Goal: Task Accomplishment & Management: Use online tool/utility

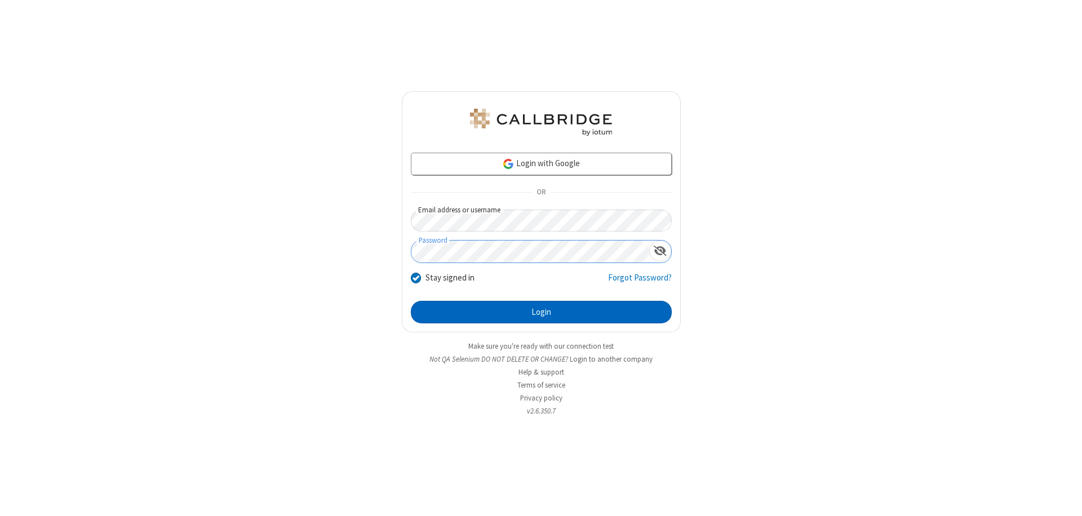
click at [541, 312] on button "Login" at bounding box center [541, 312] width 261 height 23
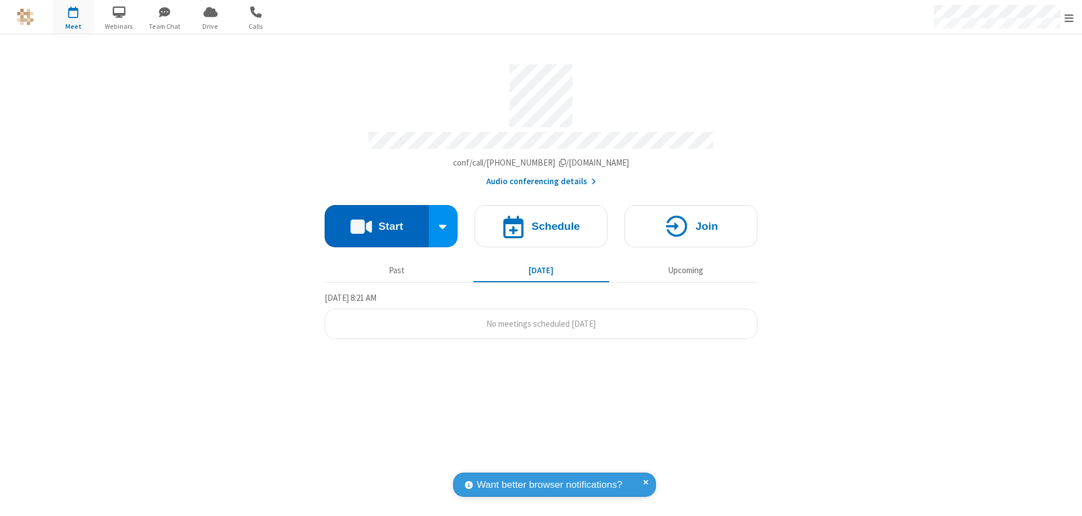
click at [376, 221] on button "Start" at bounding box center [377, 226] width 104 height 42
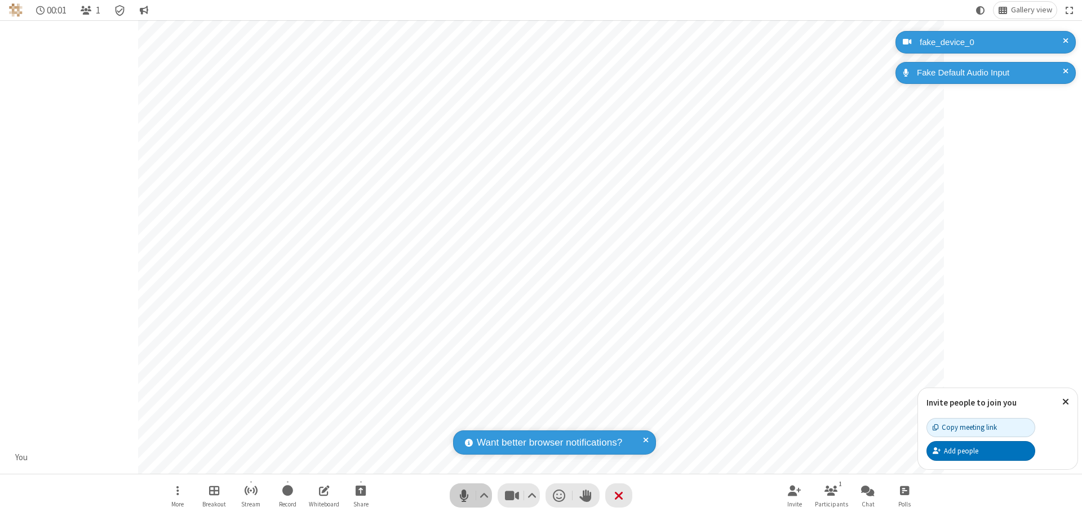
click at [464, 495] on span "Mute (⌘+Shift+A)" at bounding box center [463, 495] width 17 height 16
click at [464, 495] on span "Unmute (⌘+Shift+A)" at bounding box center [463, 495] width 17 height 16
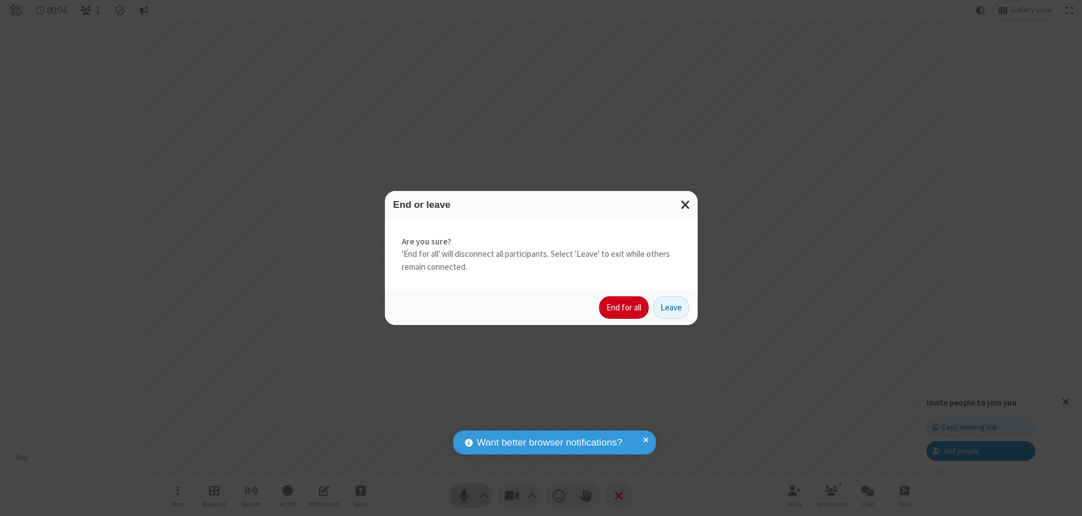
click at [624, 308] on button "End for all" at bounding box center [624, 307] width 50 height 23
